Goal: Task Accomplishment & Management: Use online tool/utility

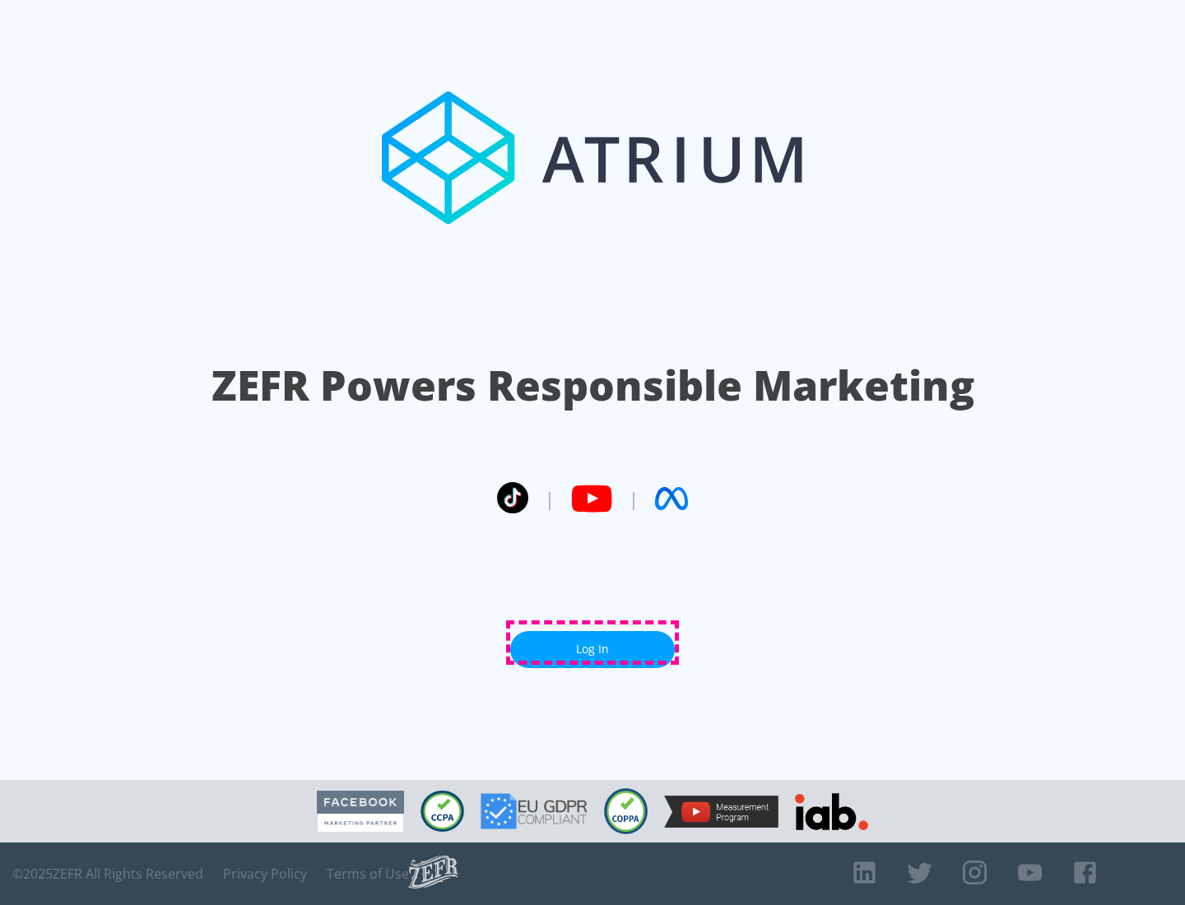
click at [592, 643] on link "Log In" at bounding box center [592, 649] width 165 height 37
